Goal: Information Seeking & Learning: Find specific page/section

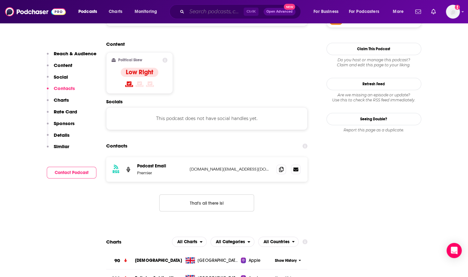
click at [201, 11] on input "Search podcasts, credits, & more..." at bounding box center [215, 12] width 57 height 10
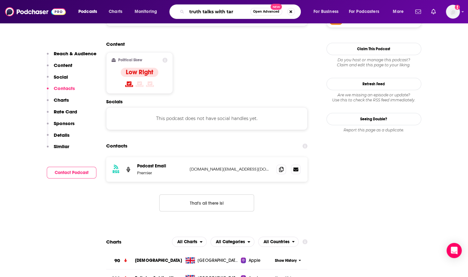
type input "truth talks with [PERSON_NAME]"
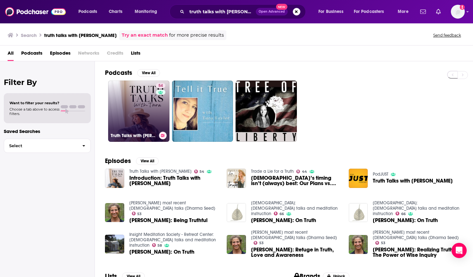
click at [154, 126] on link "54 Truth Talks with [PERSON_NAME]" at bounding box center [138, 111] width 61 height 61
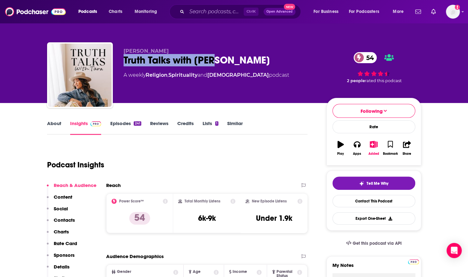
drag, startPoint x: 222, startPoint y: 62, endPoint x: 121, endPoint y: 60, distance: 100.5
click at [121, 60] on div "[PERSON_NAME] Truth Talks with [PERSON_NAME] 54 A weekly Religion , Spiritualit…" at bounding box center [234, 76] width 374 height 68
copy h2 "Truth Talks with [PERSON_NAME]"
